Goal: Communication & Community: Answer question/provide support

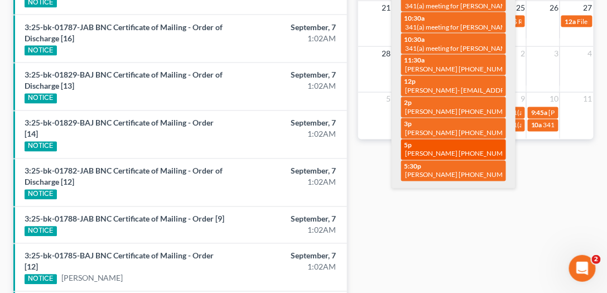
scroll to position [446, 0]
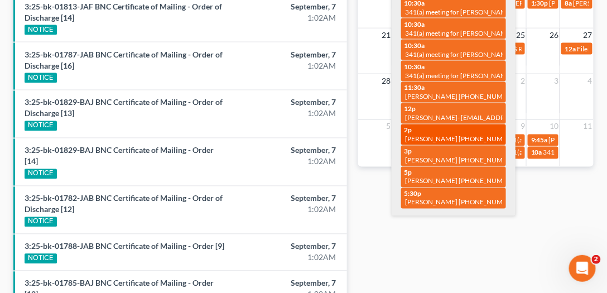
click at [482, 135] on span "[PERSON_NAME] [PHONE_NUMBER]" at bounding box center [461, 139] width 113 height 8
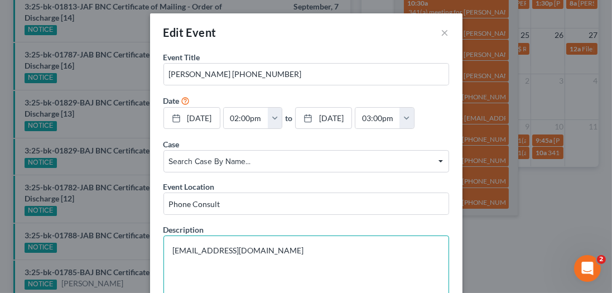
click at [280, 253] on textarea "[EMAIL_ADDRESS][DOMAIN_NAME]" at bounding box center [305, 273] width 285 height 76
drag, startPoint x: 284, startPoint y: 250, endPoint x: 149, endPoint y: 239, distance: 135.4
click at [150, 239] on div "Event Title * [PERSON_NAME] [PHONE_NUMBER] Date [DATE] close Date [DATE] Time 1…" at bounding box center [306, 191] width 312 height 280
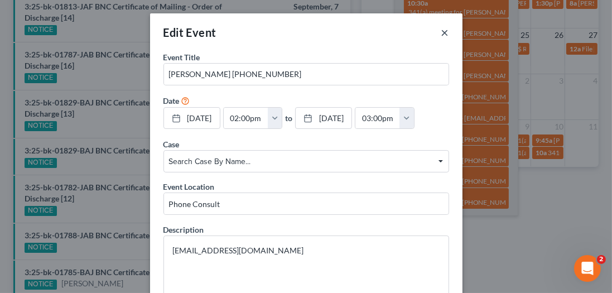
click at [442, 31] on button "×" at bounding box center [445, 32] width 8 height 13
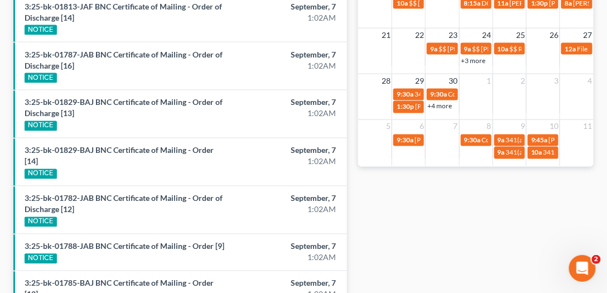
click at [444, 252] on div "Monthly Progress Bankruptcy Bankruptcy [DATE] [DATE] [DATE] [DATE] [DATE] [DATE…" at bounding box center [475, 33] width 246 height 800
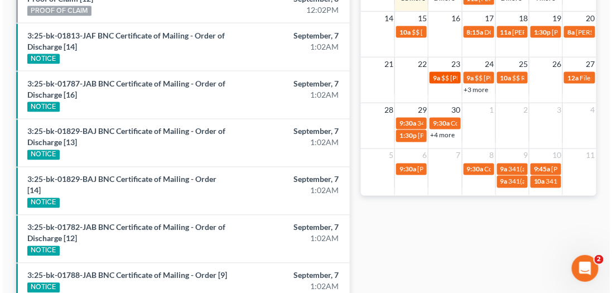
scroll to position [350, 0]
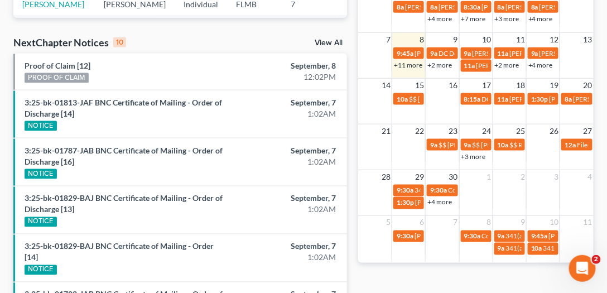
click at [407, 62] on link "+11 more" at bounding box center [408, 65] width 28 height 8
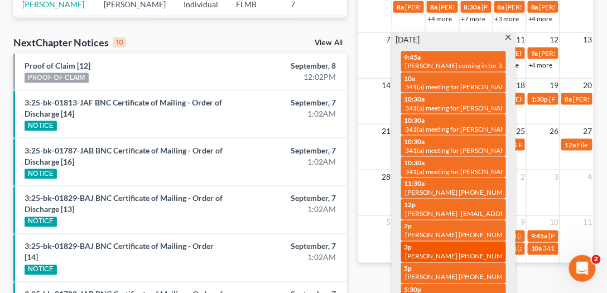
click at [430, 252] on span "[PERSON_NAME] [PHONE_NUMBER]" at bounding box center [461, 256] width 113 height 8
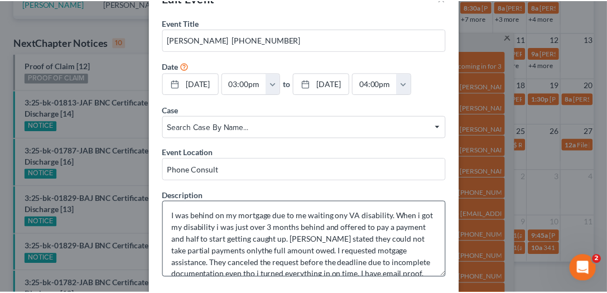
scroll to position [0, 0]
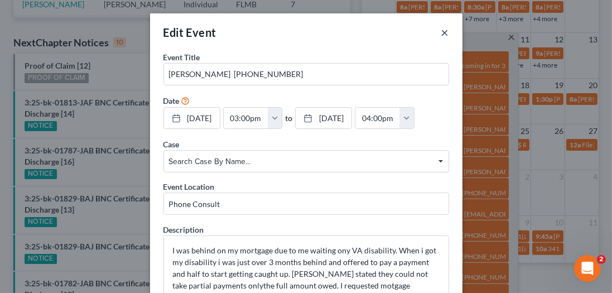
click at [441, 32] on button "×" at bounding box center [445, 32] width 8 height 13
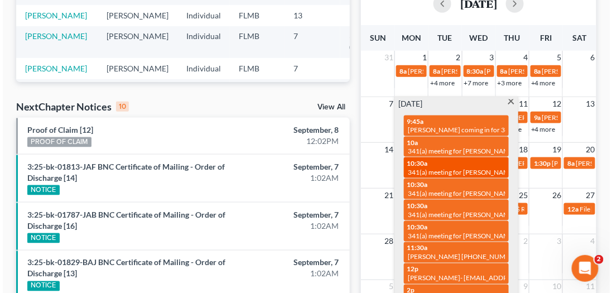
scroll to position [287, 0]
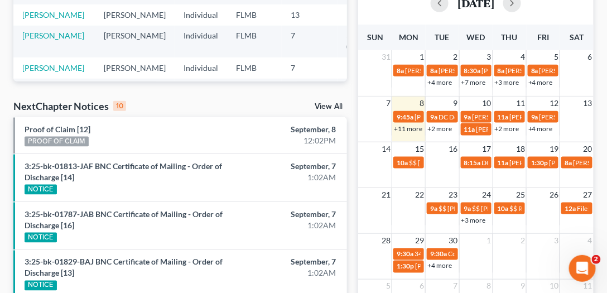
click at [399, 129] on link "+11 more" at bounding box center [408, 128] width 28 height 8
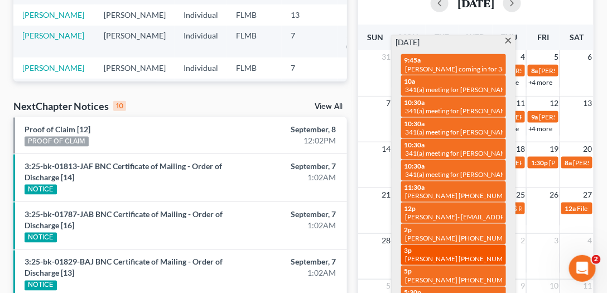
click at [443, 255] on span "[PERSON_NAME] [PHONE_NUMBER]" at bounding box center [461, 259] width 113 height 8
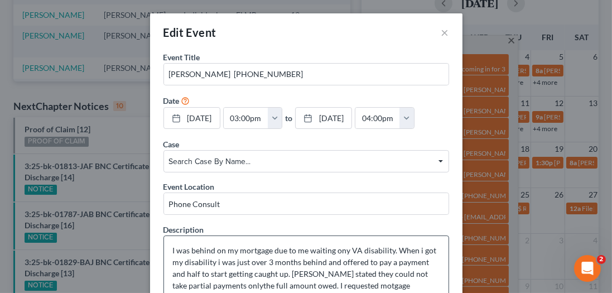
scroll to position [32, 0]
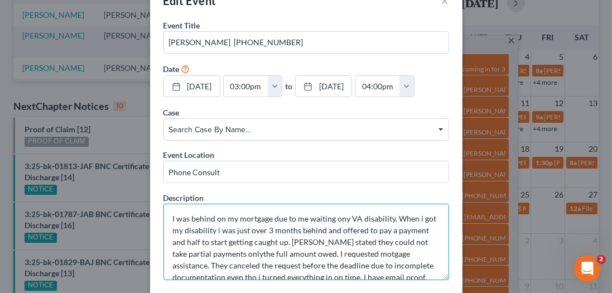
click at [248, 231] on textarea "I was behind on my mortgage due to me waiting ony VA disability. When i got my …" at bounding box center [305, 242] width 285 height 76
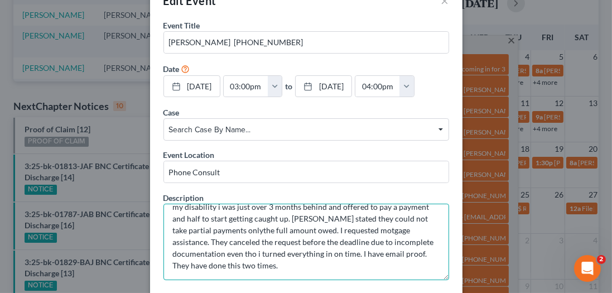
scroll to position [0, 0]
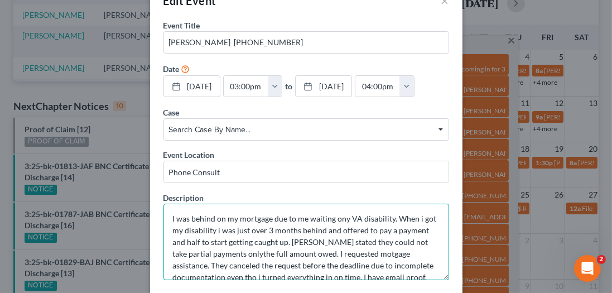
click at [238, 220] on textarea "I was behind on my mortgage due to me waiting ony VA disability. When i got my …" at bounding box center [305, 242] width 285 height 76
